Goal: Information Seeking & Learning: Learn about a topic

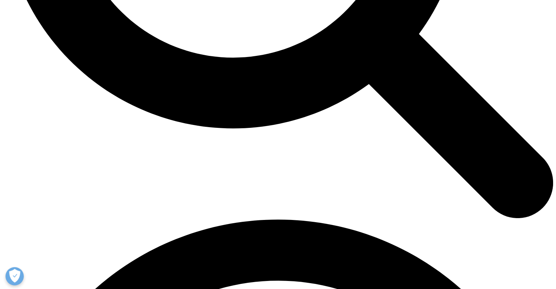
scroll to position [914, 0]
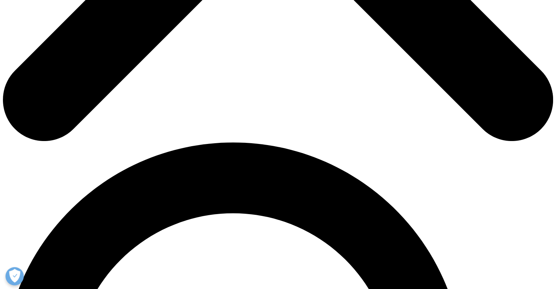
scroll to position [402, 0]
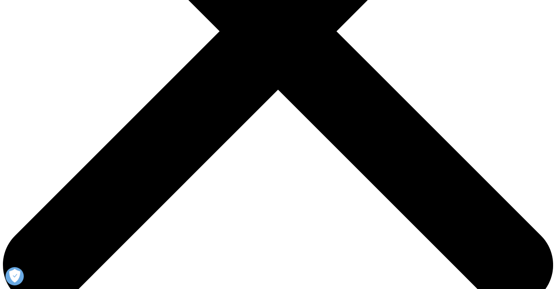
scroll to position [256, 0]
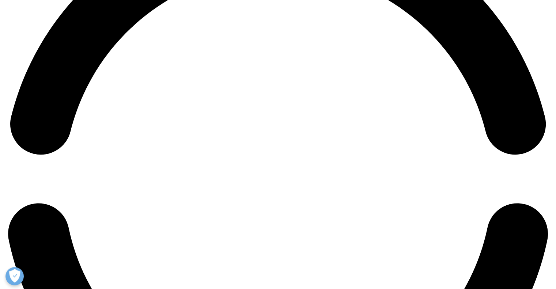
scroll to position [1207, 0]
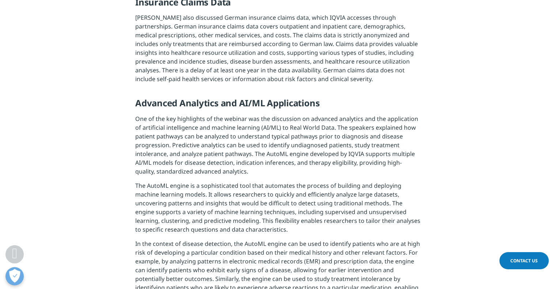
scroll to position [1280, 0]
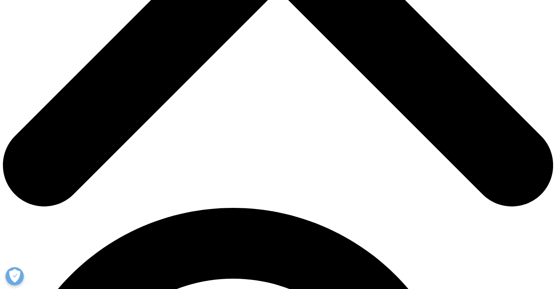
scroll to position [398, 0]
